Goal: Task Accomplishment & Management: Manage account settings

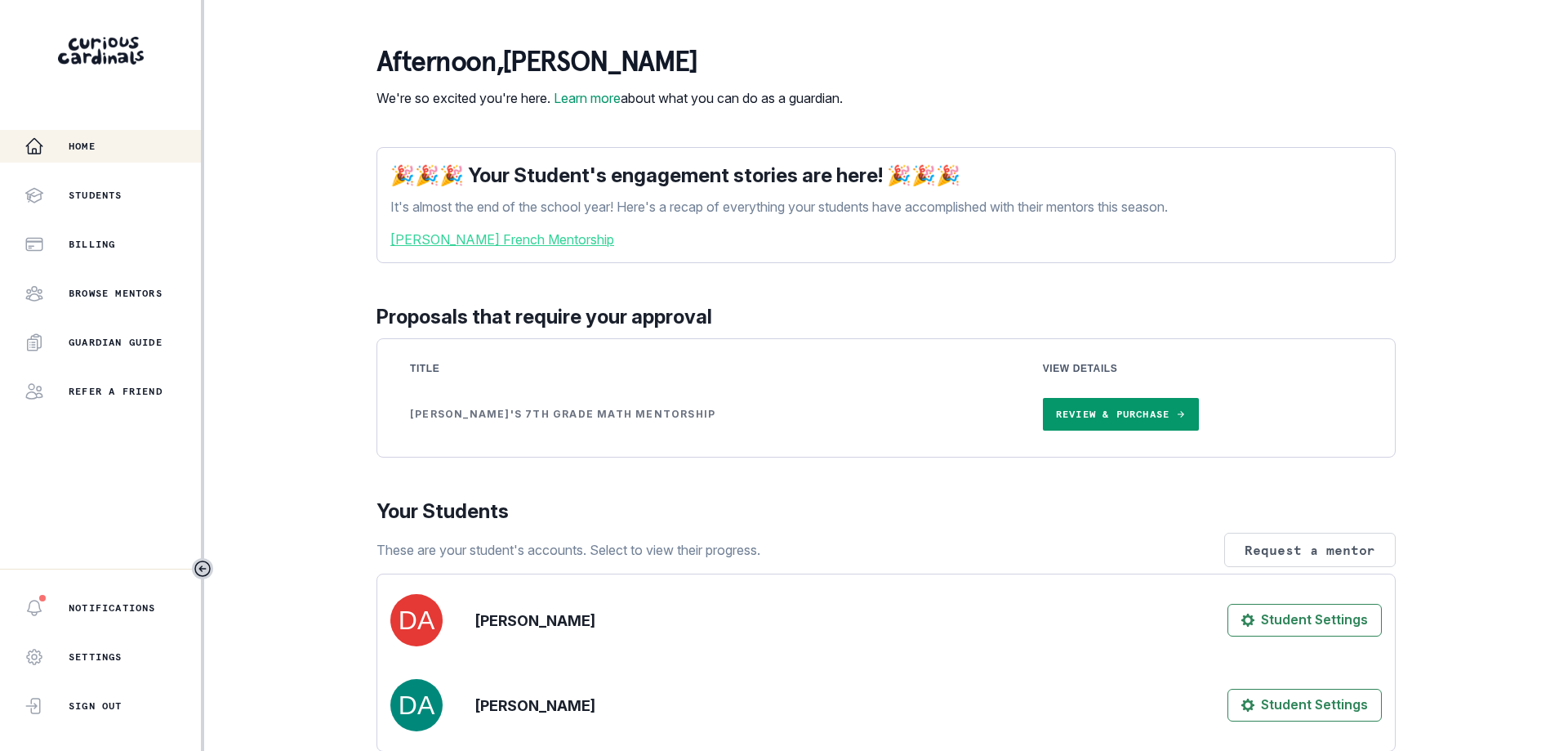
click at [1118, 427] on link "Review & Purchase" at bounding box center [1121, 413] width 156 height 33
click at [96, 148] on p "Home" at bounding box center [82, 147] width 27 height 13
click at [103, 189] on p "Students" at bounding box center [95, 195] width 54 height 13
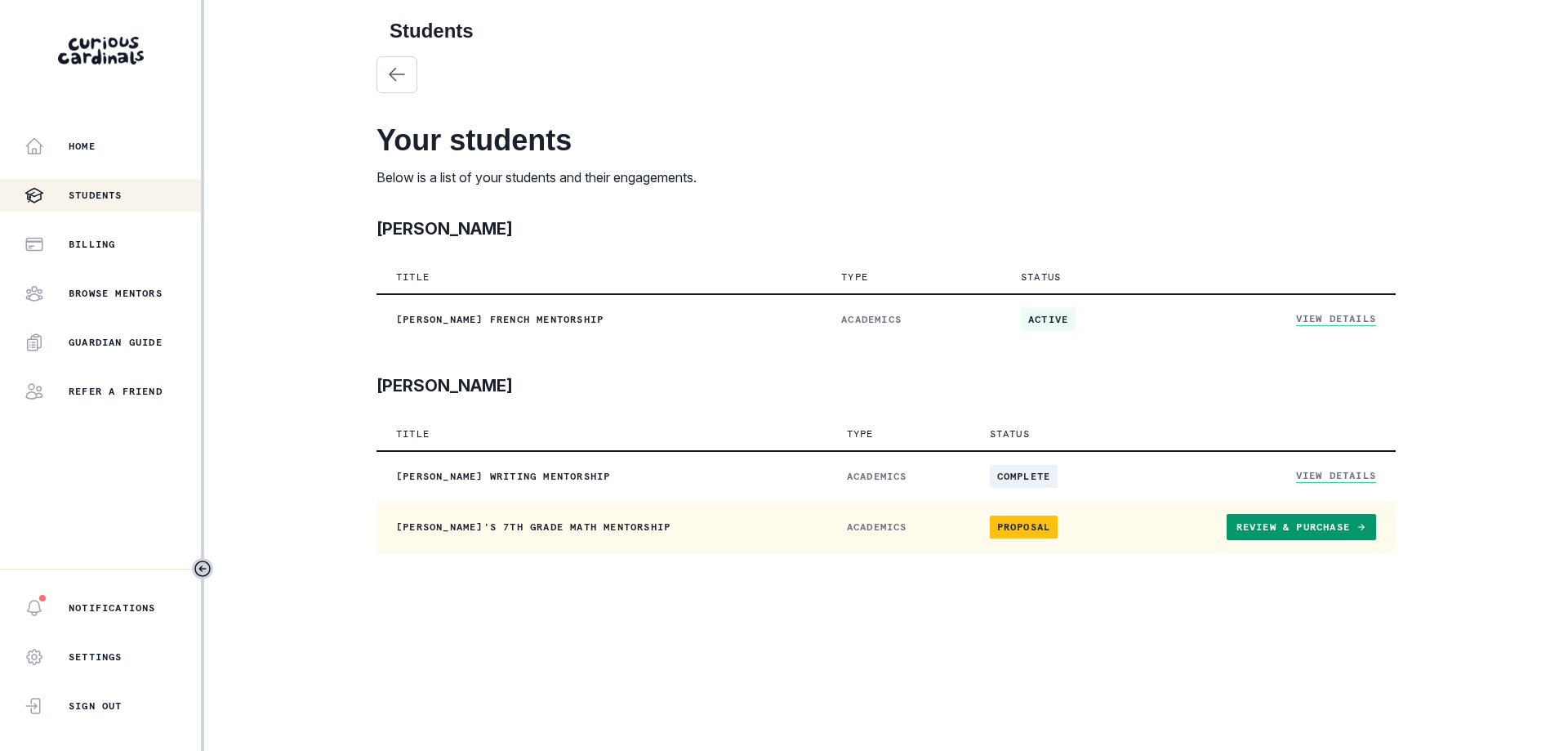
click at [1290, 529] on link "Review & Purchase" at bounding box center [1301, 527] width 149 height 26
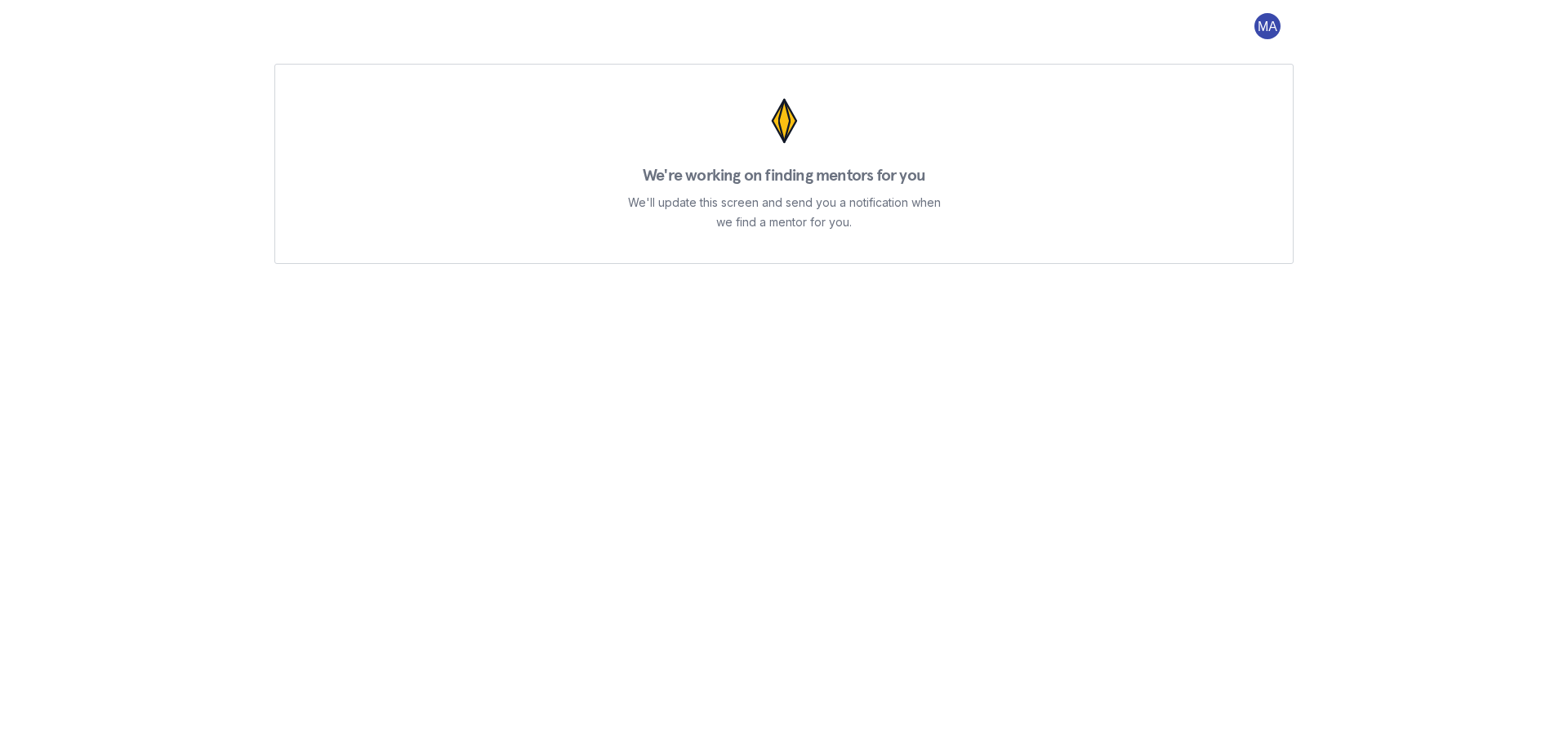
click at [159, 223] on div "We're working on finding mentors for you We'll update this screen and send you …" at bounding box center [784, 375] width 1568 height 751
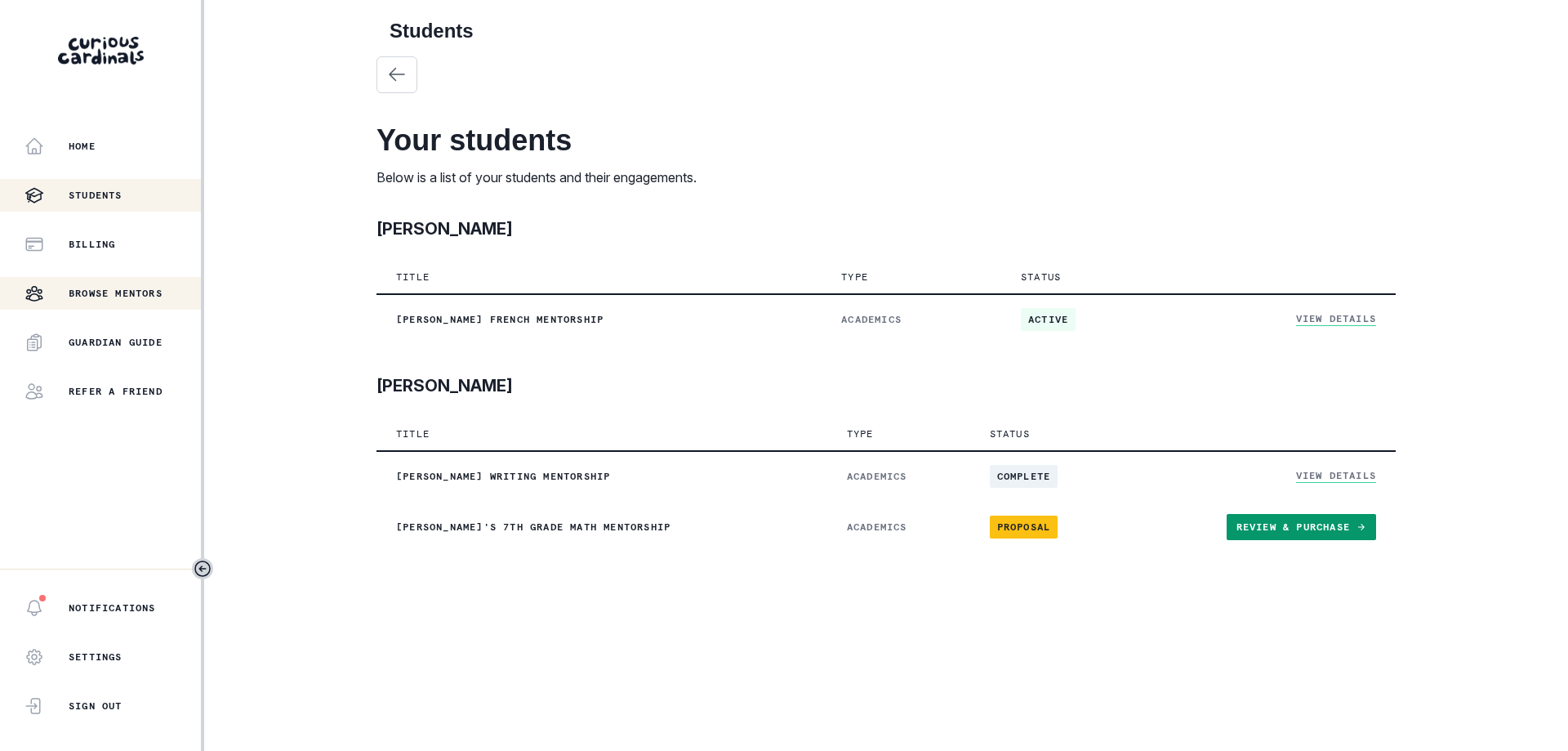
click at [133, 293] on p "Browse Mentors" at bounding box center [115, 293] width 94 height 13
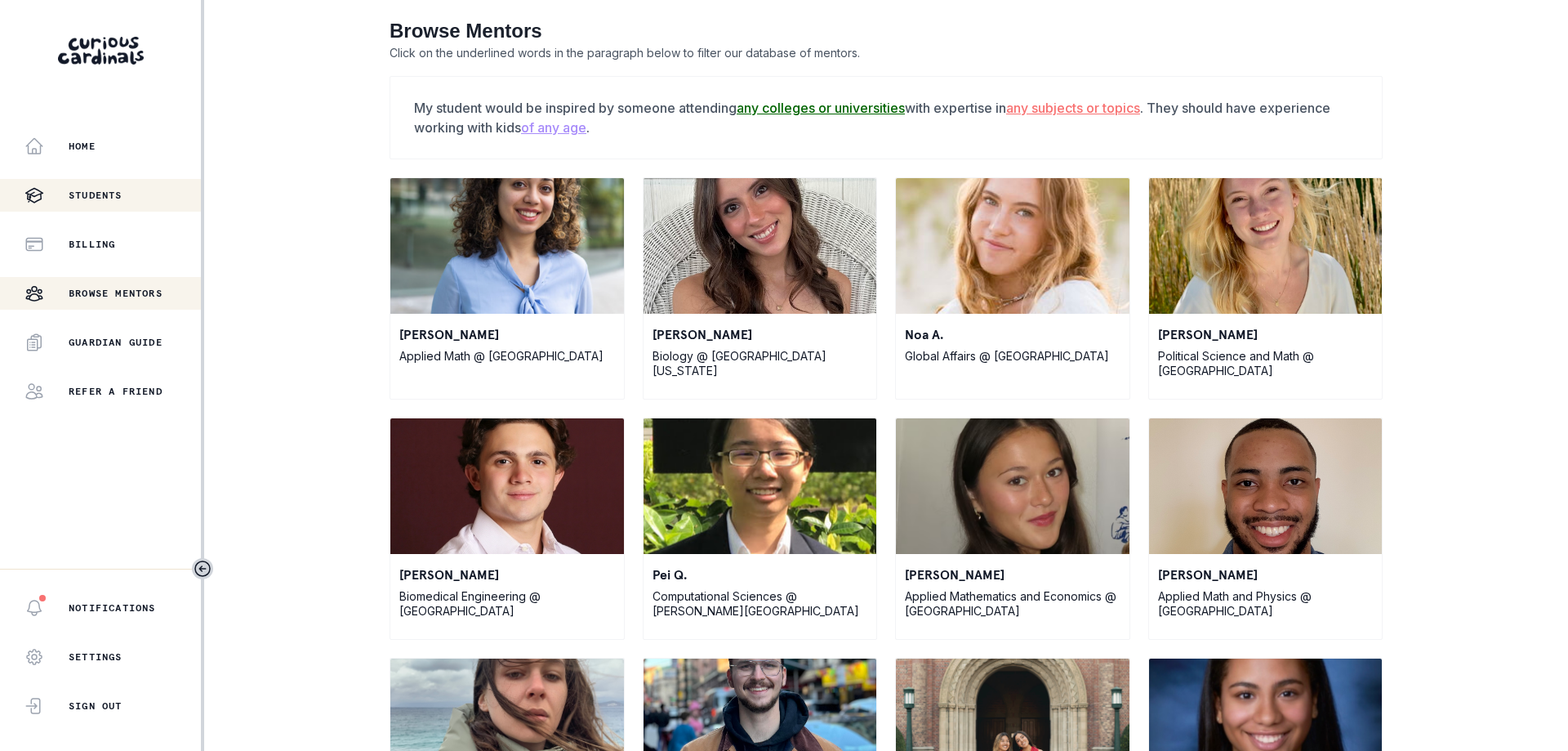
click at [104, 190] on p "Students" at bounding box center [95, 195] width 54 height 13
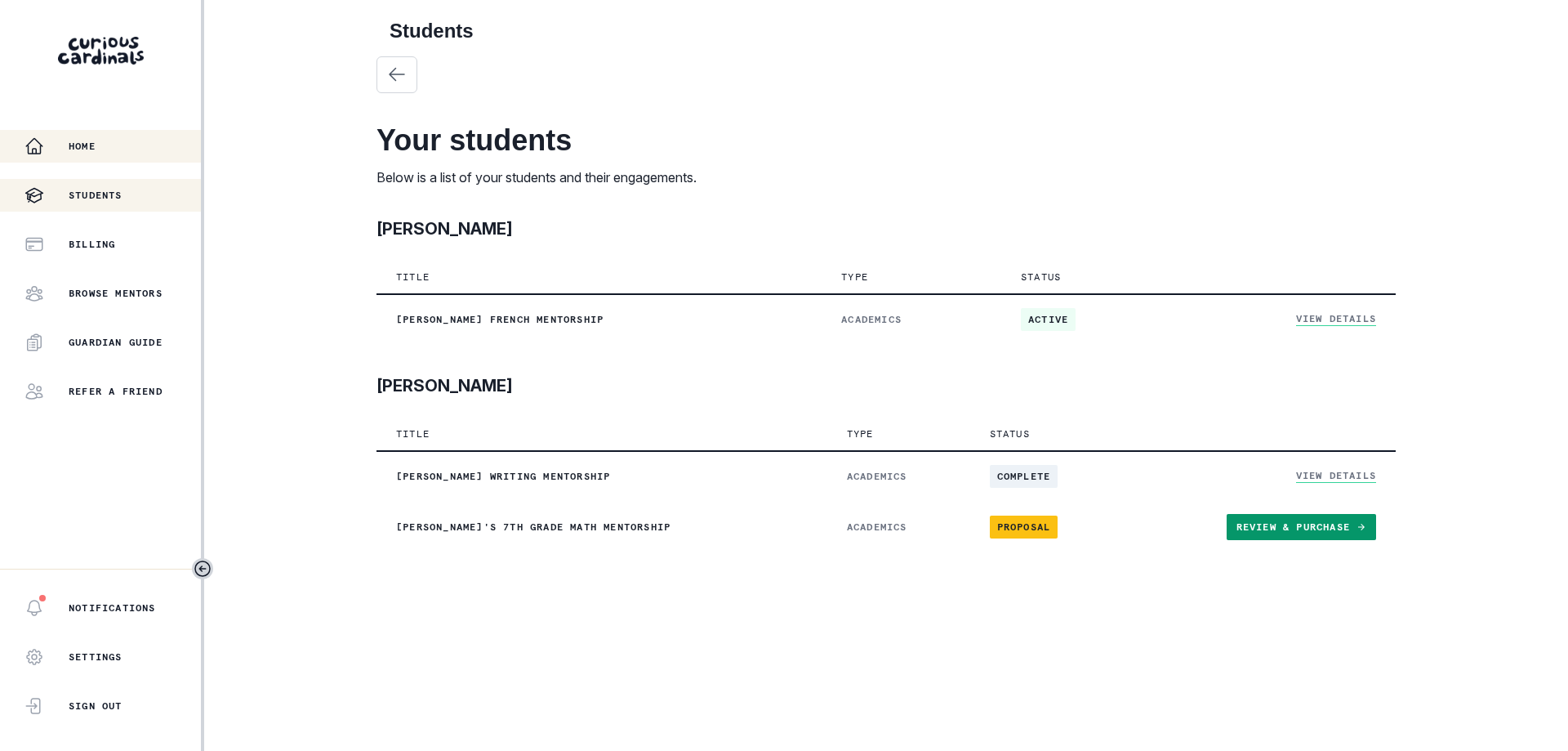
click at [99, 132] on button "Home" at bounding box center [100, 146] width 201 height 33
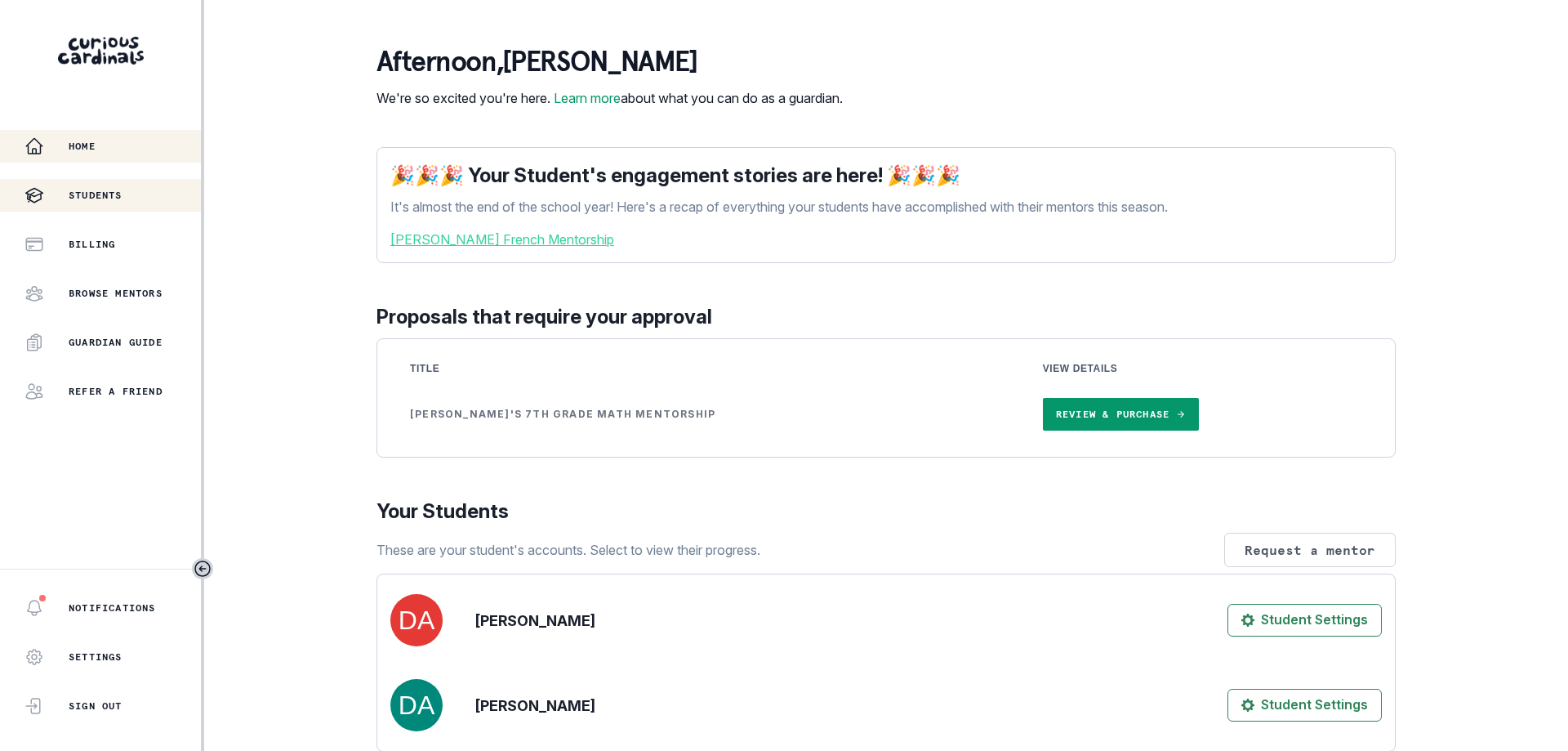
click at [82, 191] on p "Students" at bounding box center [95, 195] width 54 height 13
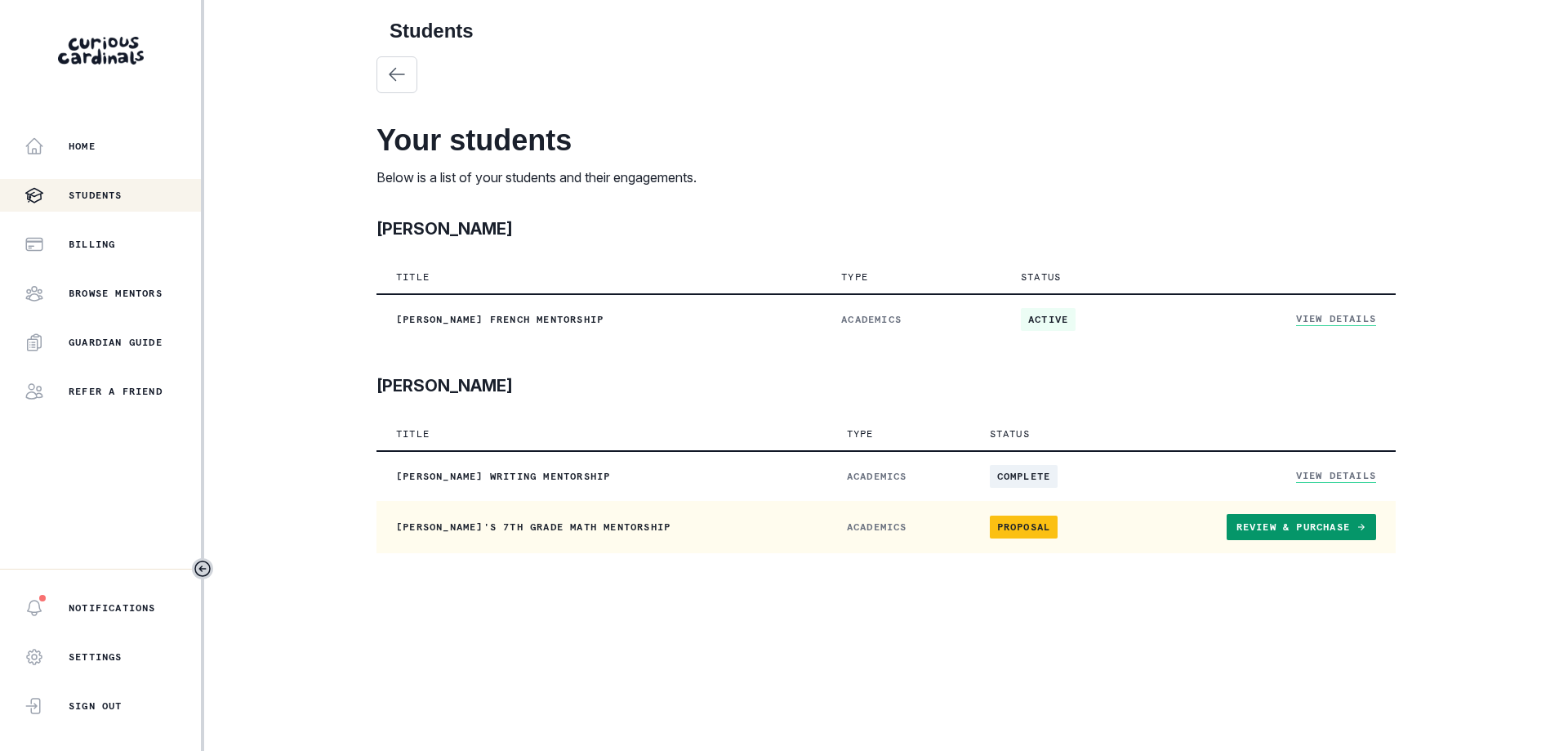
click at [992, 526] on span "Proposal" at bounding box center [1024, 527] width 68 height 23
click at [1006, 531] on span "Proposal" at bounding box center [1024, 527] width 68 height 23
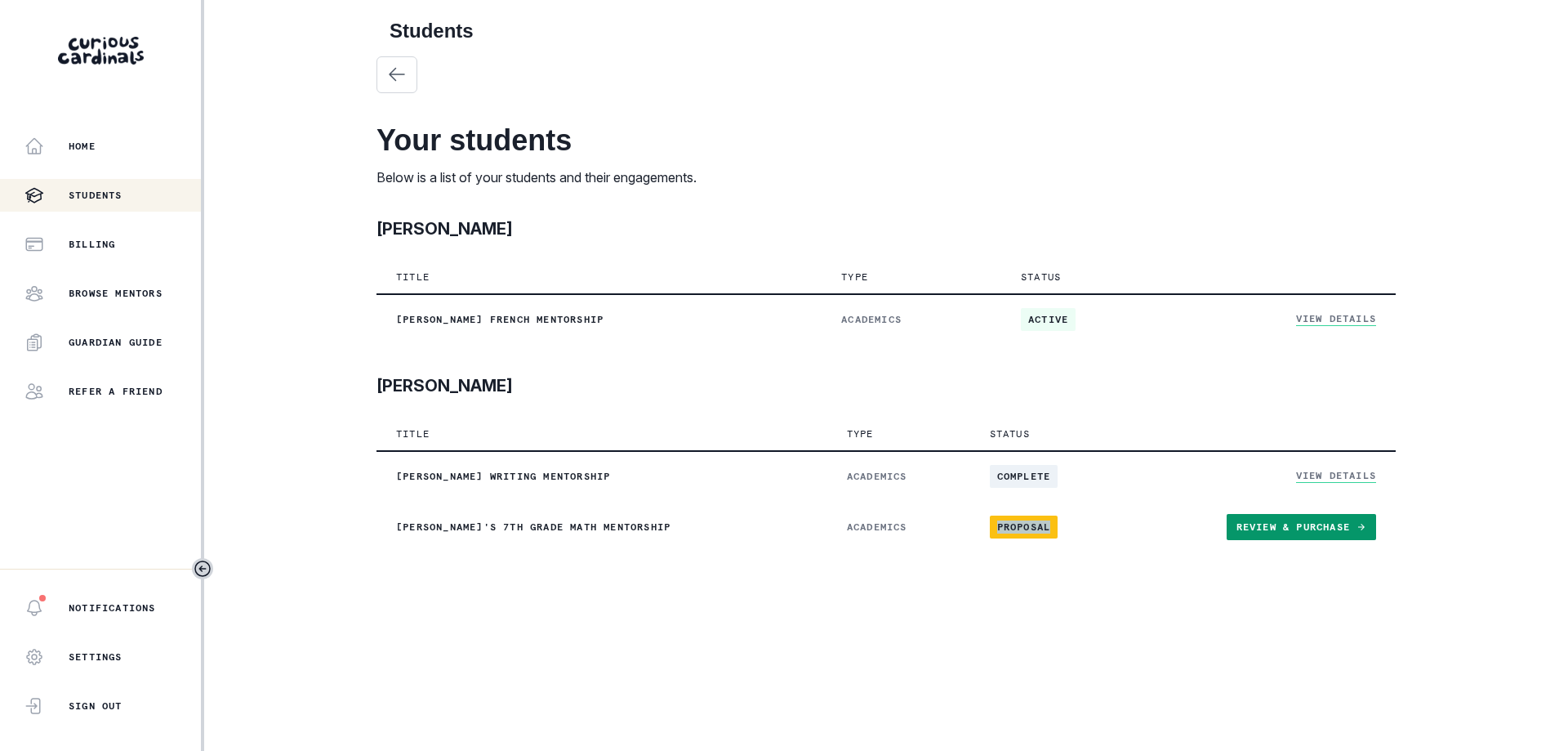
click at [1014, 577] on main "Students Your students Below is a list of your students and their engagements. …" at bounding box center [886, 375] width 1046 height 751
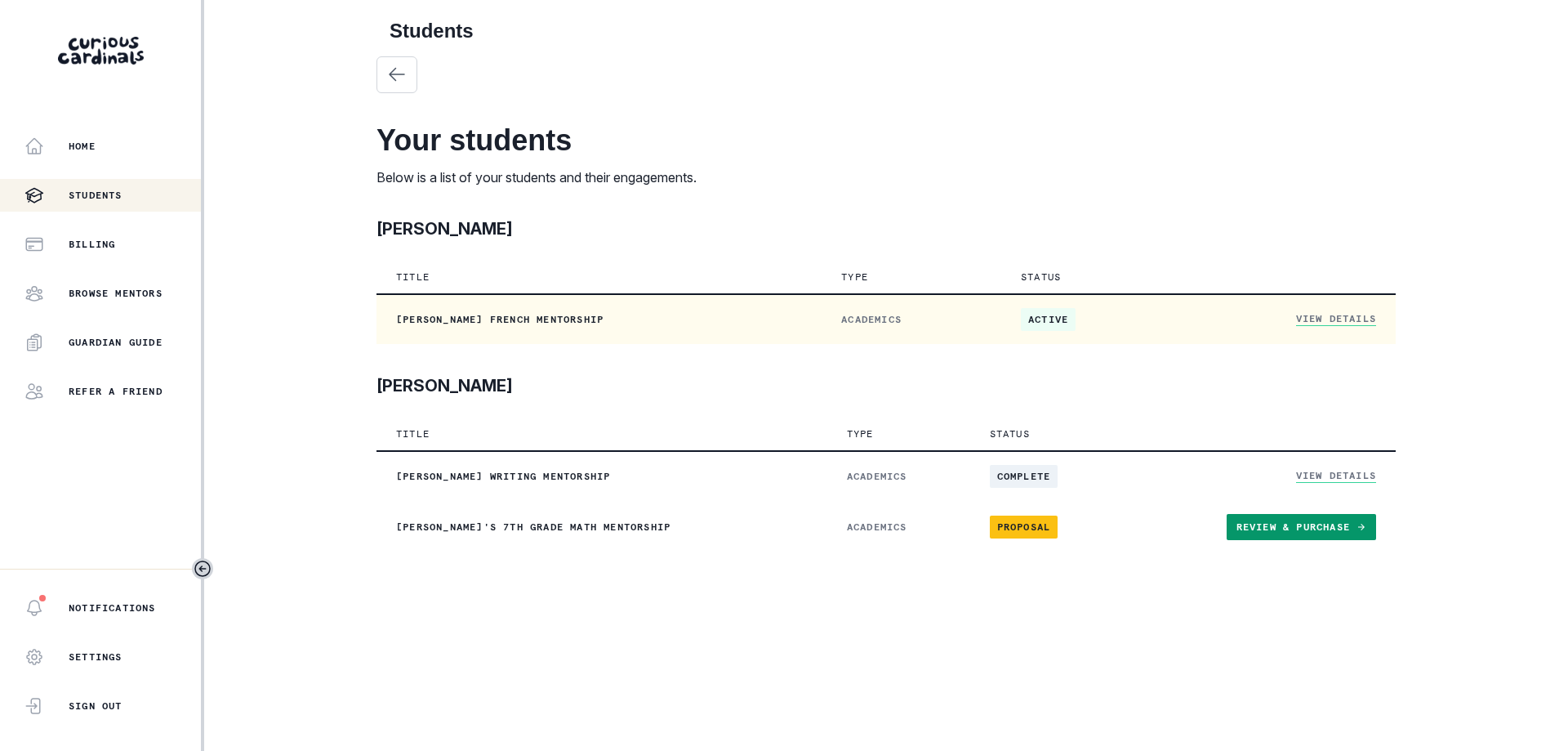
click at [1336, 317] on link "View Details" at bounding box center [1336, 318] width 80 height 14
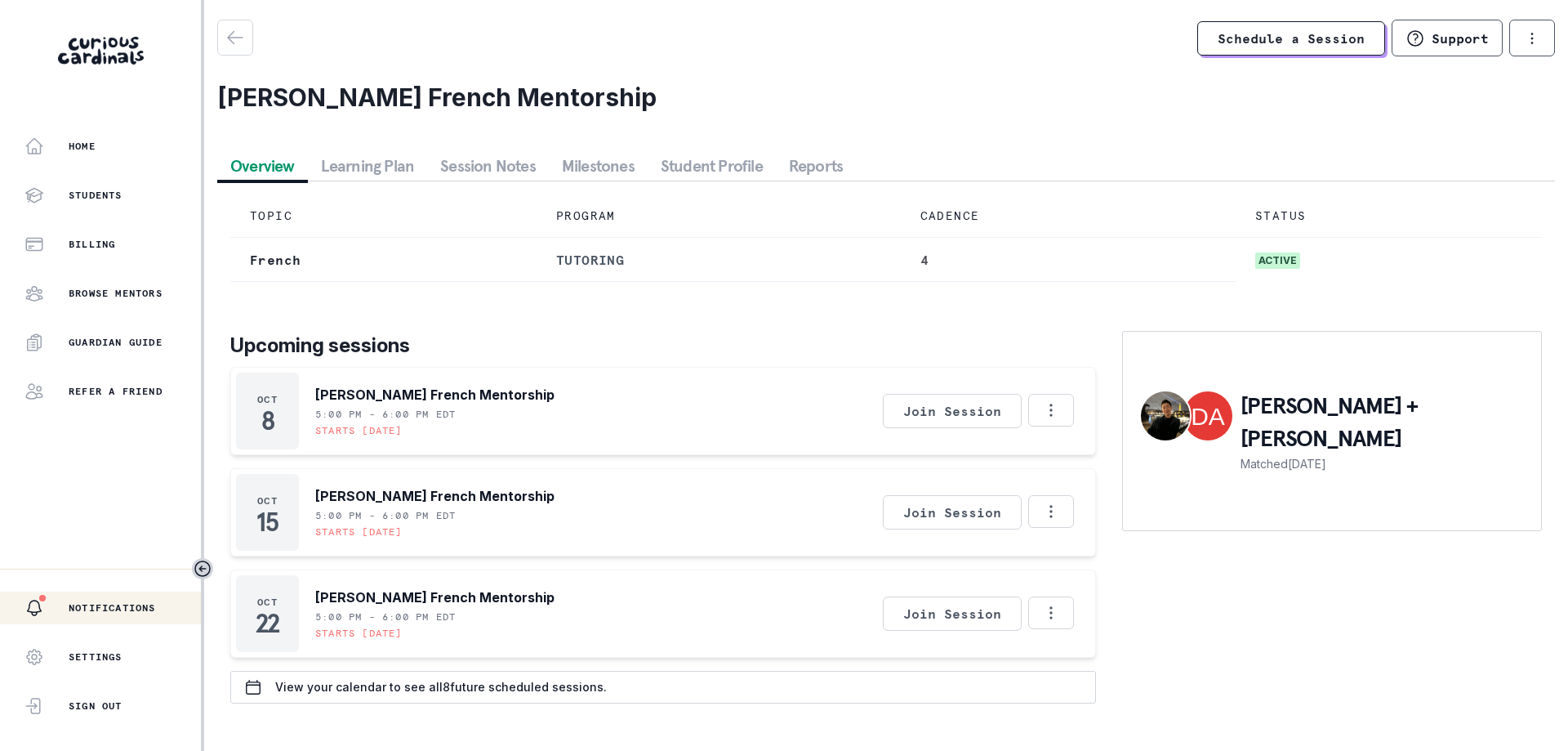
click at [92, 599] on div "Notifications" at bounding box center [112, 608] width 177 height 20
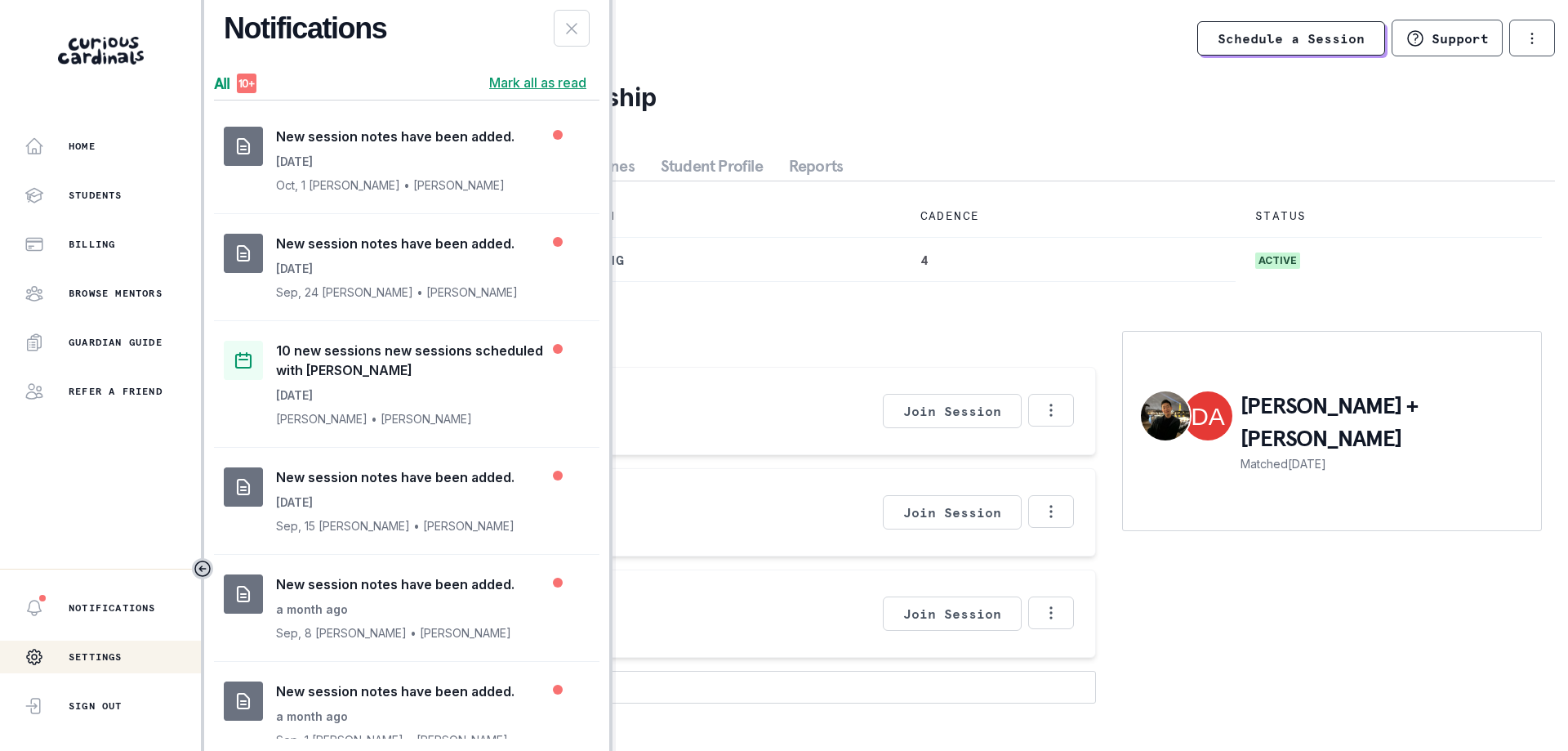
click at [112, 664] on div "Settings" at bounding box center [73, 657] width 98 height 33
select select "America/New_York"
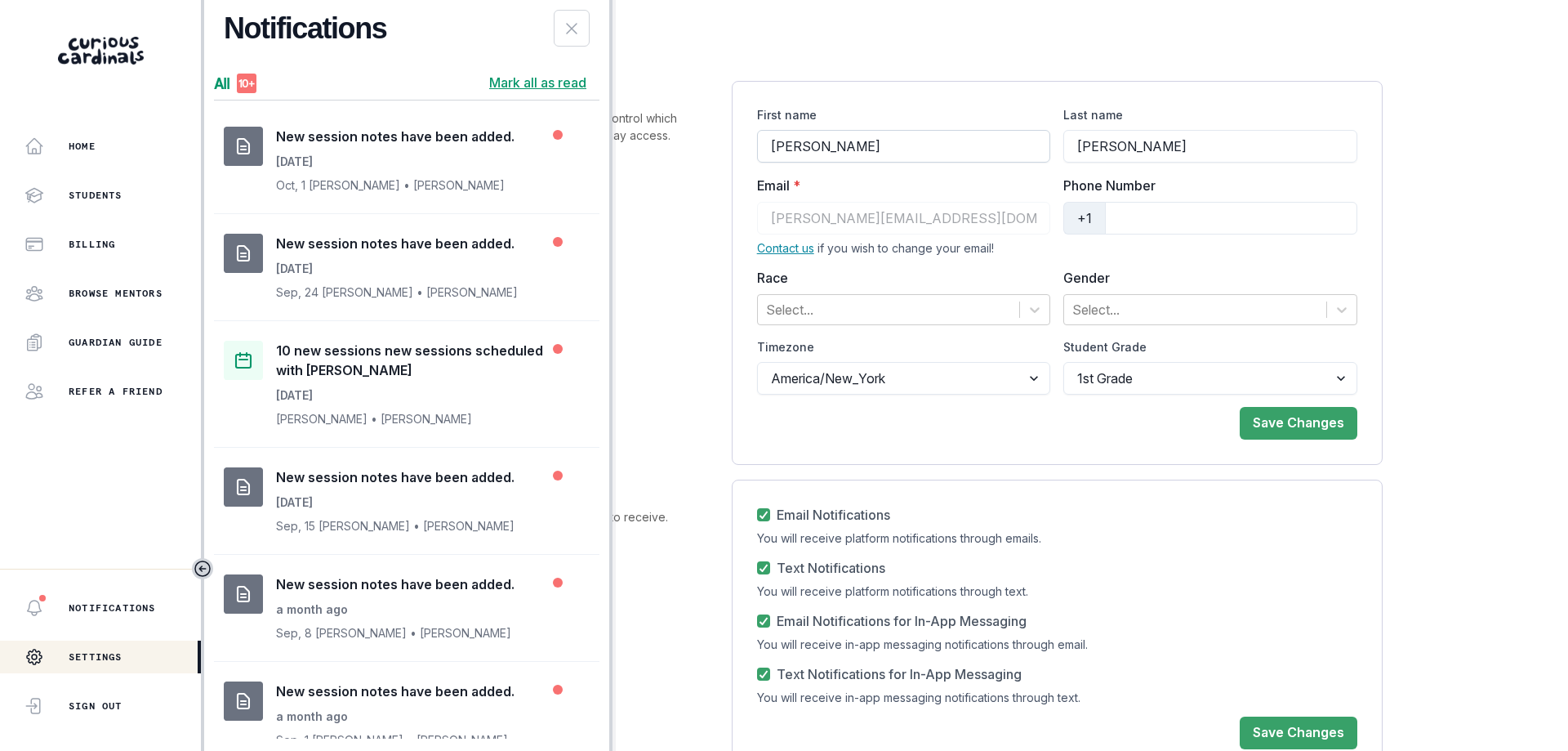
click at [905, 151] on input "Mary" at bounding box center [904, 146] width 294 height 33
type input "[PERSON_NAME] [PERSON_NAME]"
type input "Adams"
click at [1241, 407] on button "Save Changes" at bounding box center [1298, 423] width 117 height 33
click at [81, 151] on p "Home" at bounding box center [82, 147] width 27 height 13
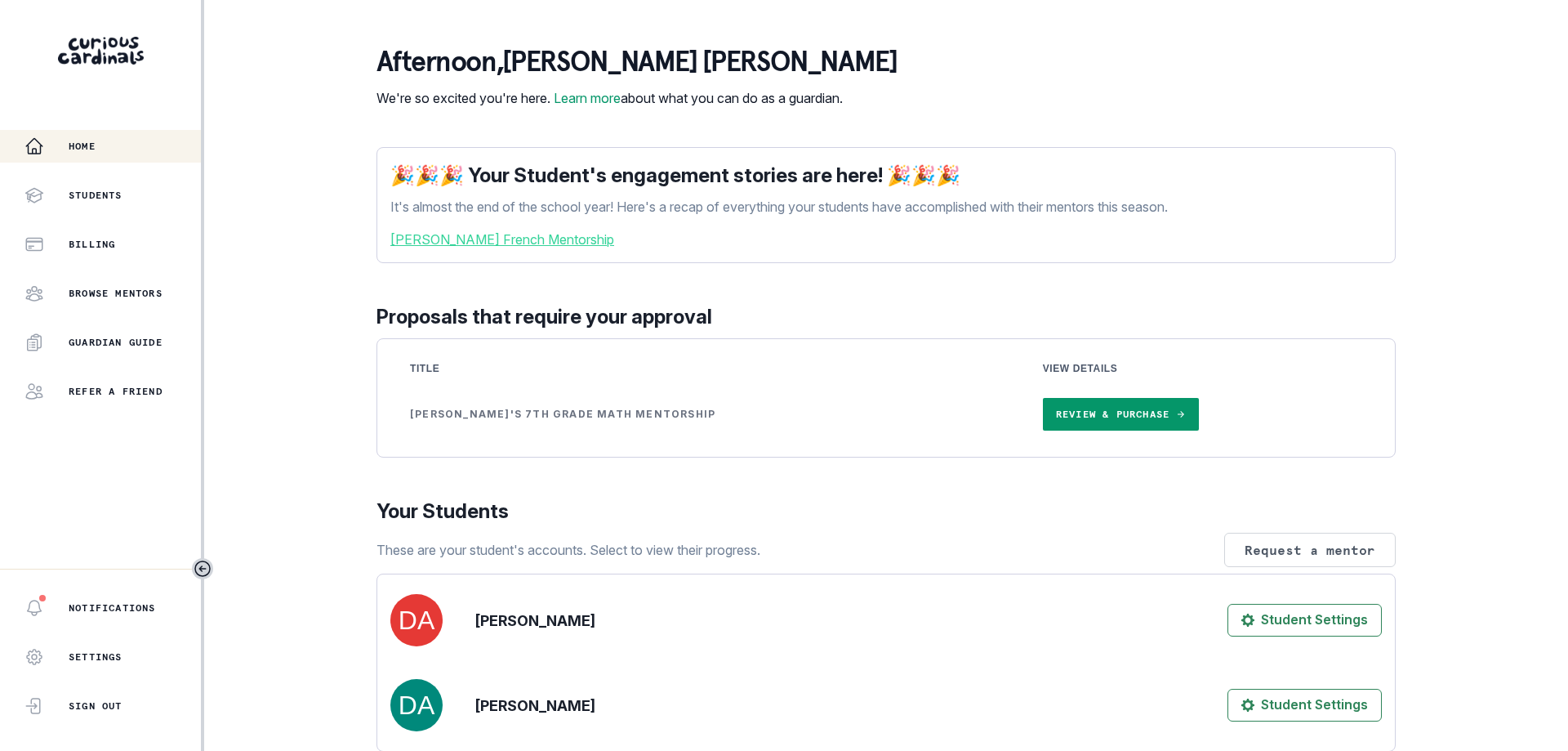
click at [1043, 431] on link "Review & Purchase" at bounding box center [1121, 413] width 156 height 33
click at [281, 388] on div "Home Students Billing Browse Mentors Guardian Guide Refer a friend Notification…" at bounding box center [784, 375] width 1568 height 751
click at [137, 297] on p "Browse Mentors" at bounding box center [115, 293] width 94 height 13
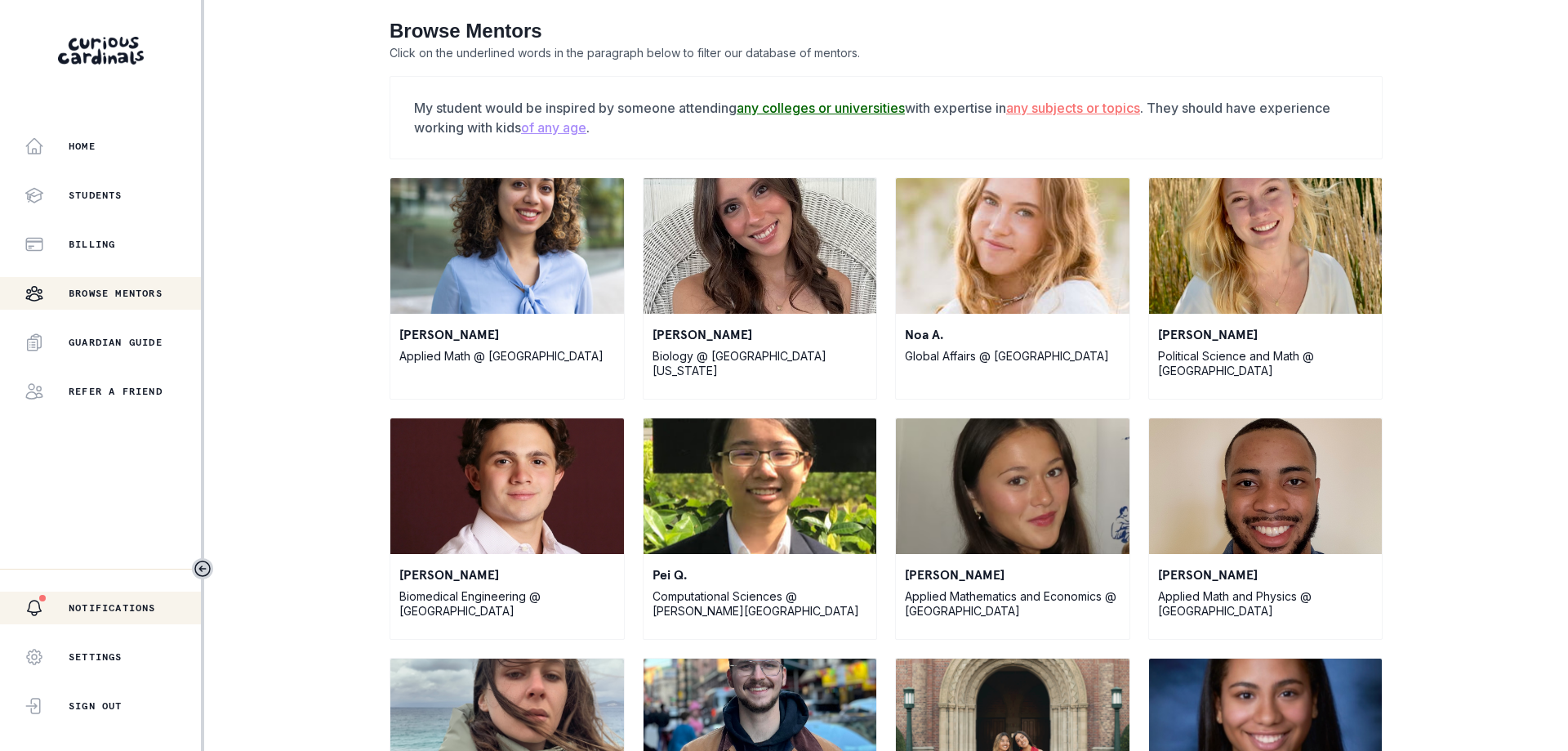
click at [144, 612] on p "Notifications" at bounding box center [112, 608] width 87 height 13
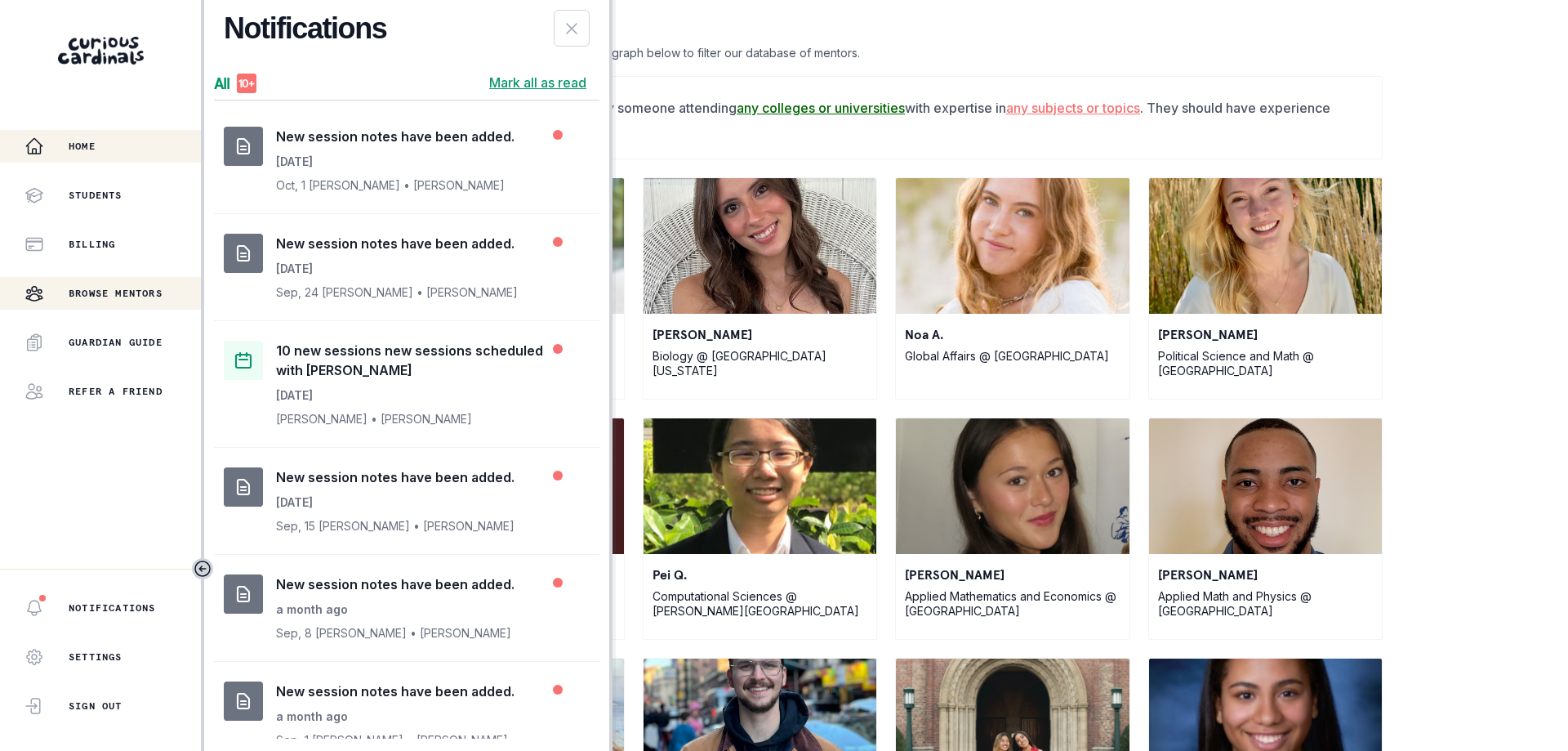
click at [92, 153] on div "Home" at bounding box center [112, 147] width 177 height 20
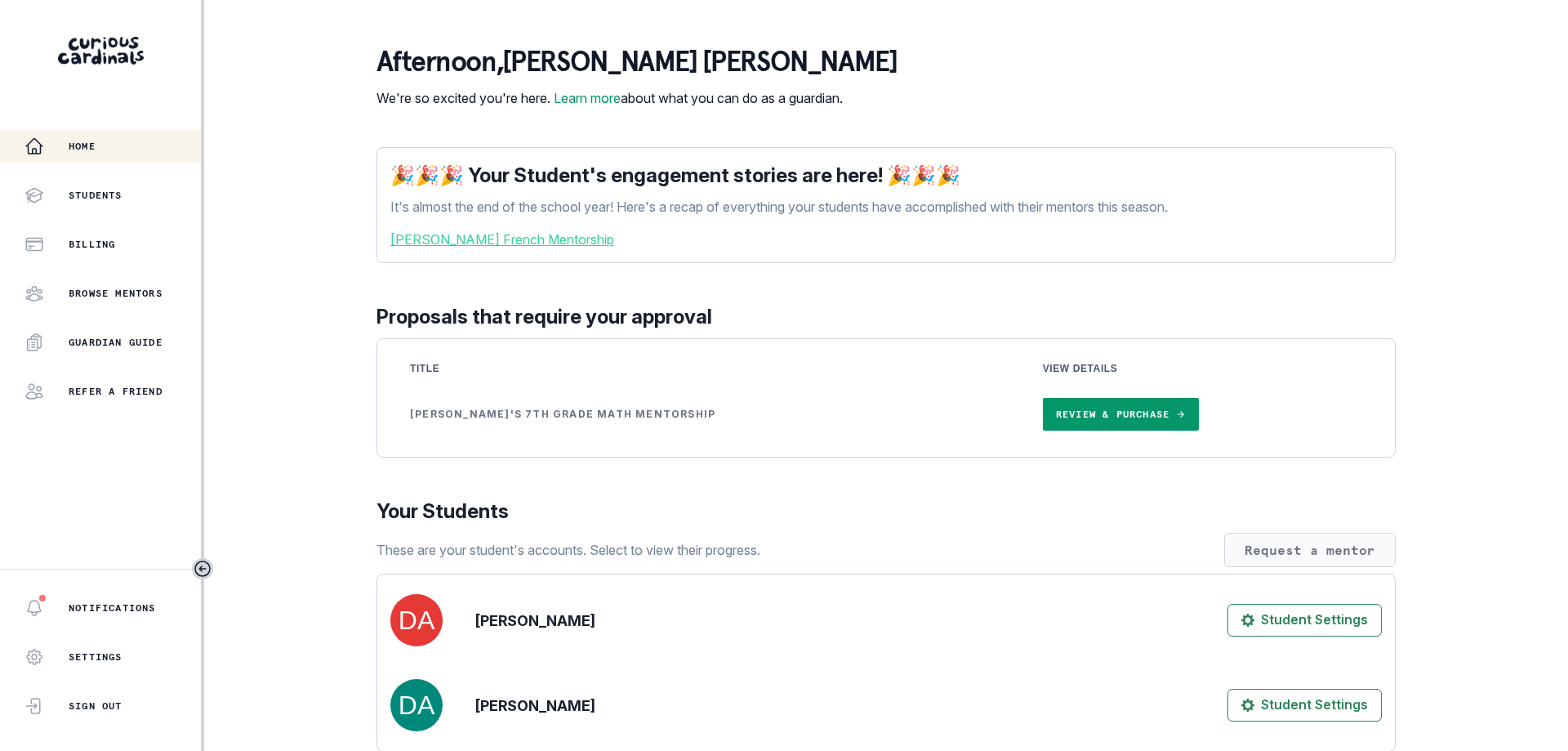
click at [1286, 567] on button "Request a mentor" at bounding box center [1311, 549] width 172 height 34
